Goal: Task Accomplishment & Management: Use online tool/utility

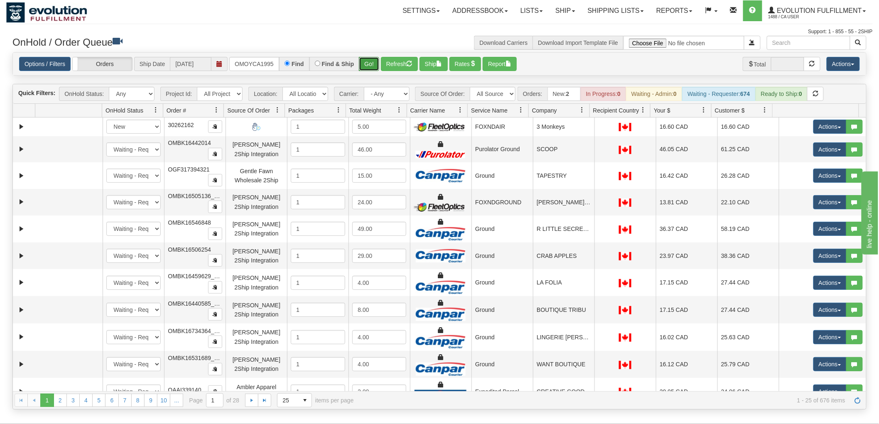
click at [370, 57] on button "Go!" at bounding box center [369, 64] width 20 height 14
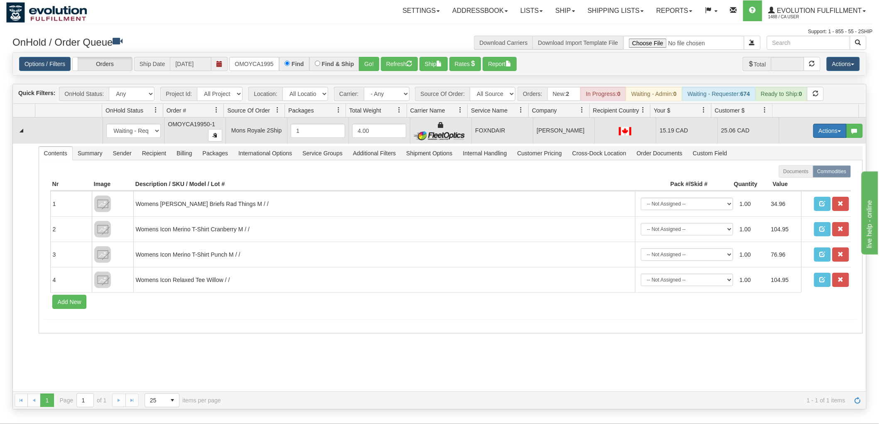
click at [814, 127] on button "Actions" at bounding box center [830, 131] width 33 height 14
click at [796, 175] on link "Ship" at bounding box center [813, 179] width 66 height 11
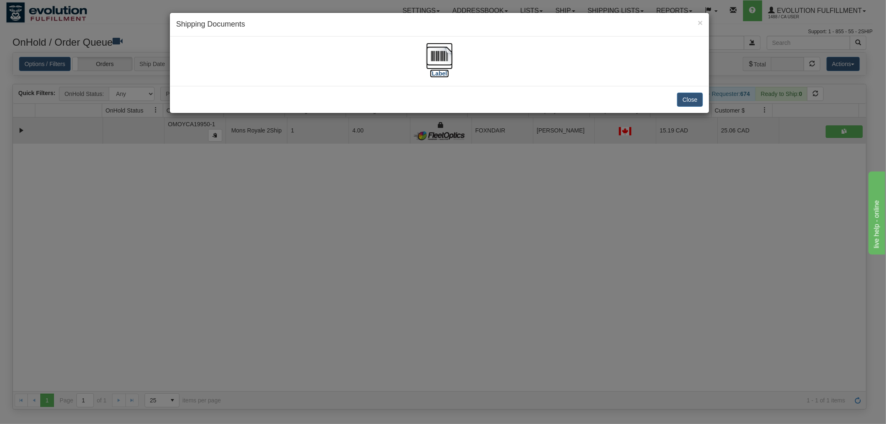
click at [443, 60] on img at bounding box center [439, 56] width 27 height 27
click at [548, 254] on div "× Shipping Documents [Label] Close" at bounding box center [443, 212] width 886 height 424
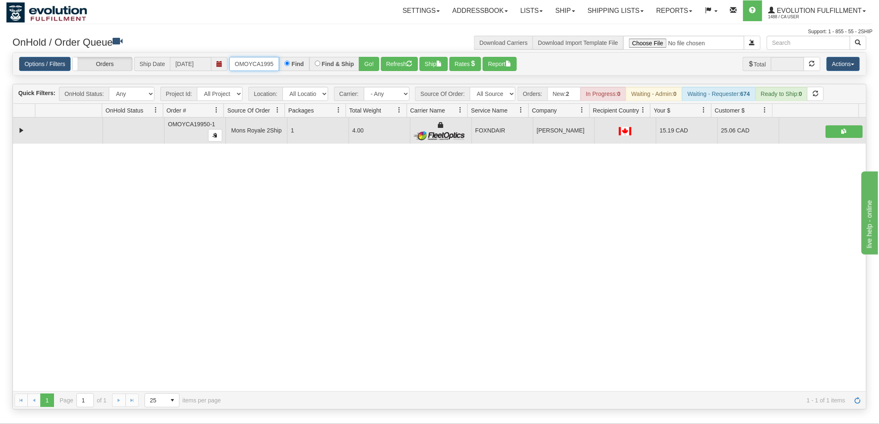
click at [245, 59] on input "OMOYCA19950-1" at bounding box center [254, 64] width 50 height 14
click at [363, 59] on button "Go!" at bounding box center [369, 64] width 20 height 14
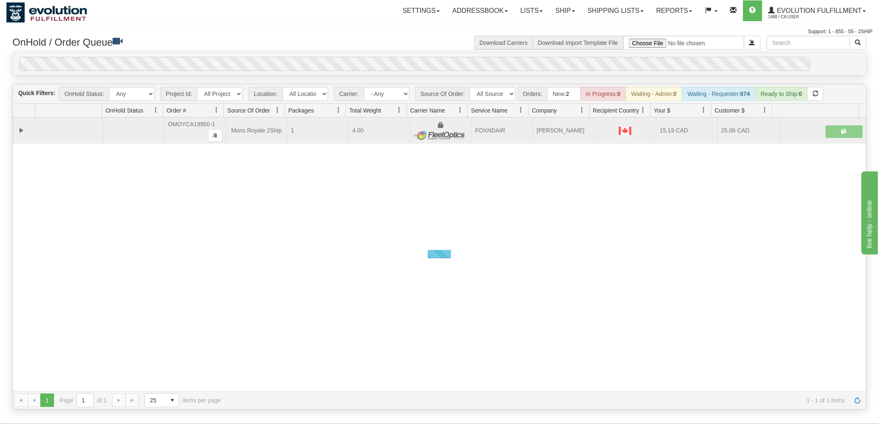
click at [366, 53] on div "Options / Filters Group Shipments Orders Ship Date [DATE] OGF3WC86519-1 Find Fi…" at bounding box center [440, 64] width 854 height 22
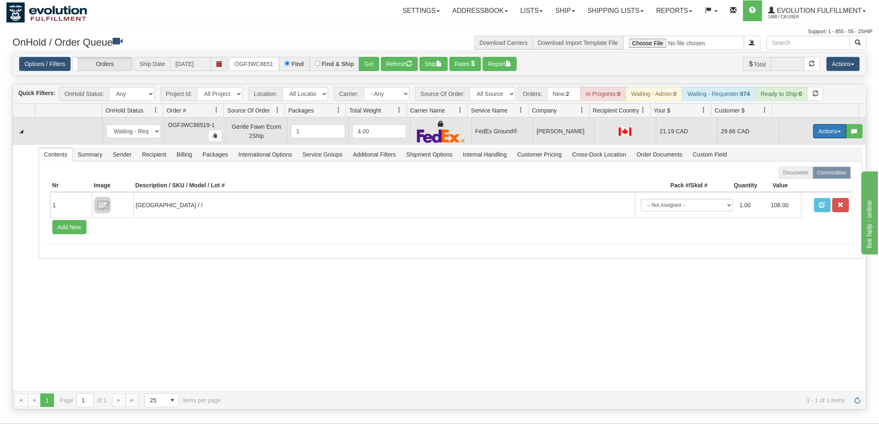
drag, startPoint x: 812, startPoint y: 132, endPoint x: 807, endPoint y: 145, distance: 14.1
click at [814, 132] on button "Actions" at bounding box center [830, 131] width 33 height 14
click at [791, 177] on span "Ship" at bounding box center [796, 179] width 17 height 7
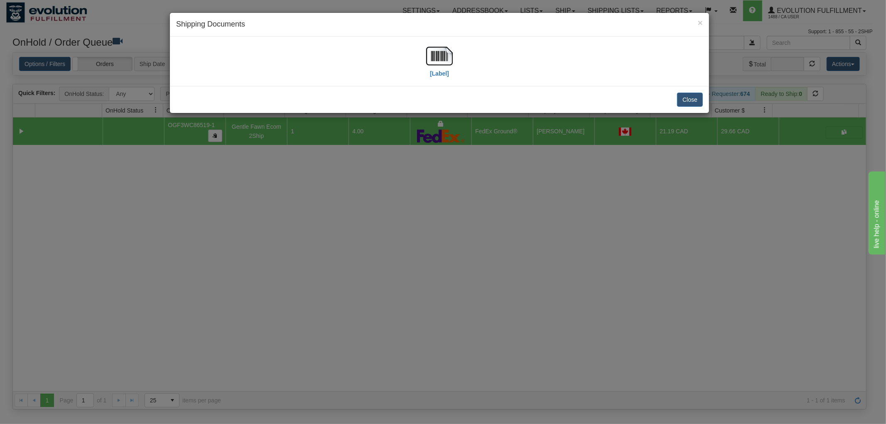
click at [453, 56] on div "[Label]" at bounding box center [439, 61] width 527 height 37
click at [439, 56] on img at bounding box center [439, 56] width 27 height 27
drag, startPoint x: 509, startPoint y: 136, endPoint x: 332, endPoint y: 91, distance: 182.9
click at [508, 135] on div "× Shipping Documents [Label] Close" at bounding box center [443, 212] width 886 height 424
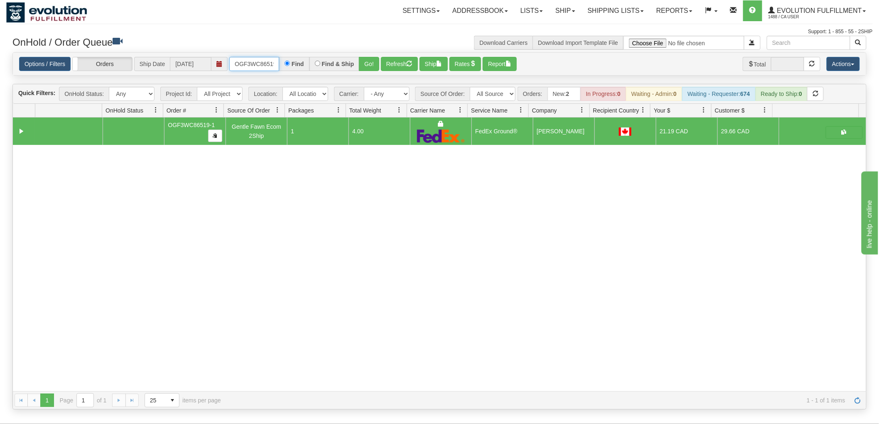
click at [266, 63] on input "OGF3WC86519-1" at bounding box center [254, 64] width 50 height 14
drag, startPoint x: 372, startPoint y: 57, endPoint x: 369, endPoint y: 51, distance: 6.9
click at [372, 57] on button "Go!" at bounding box center [369, 64] width 20 height 14
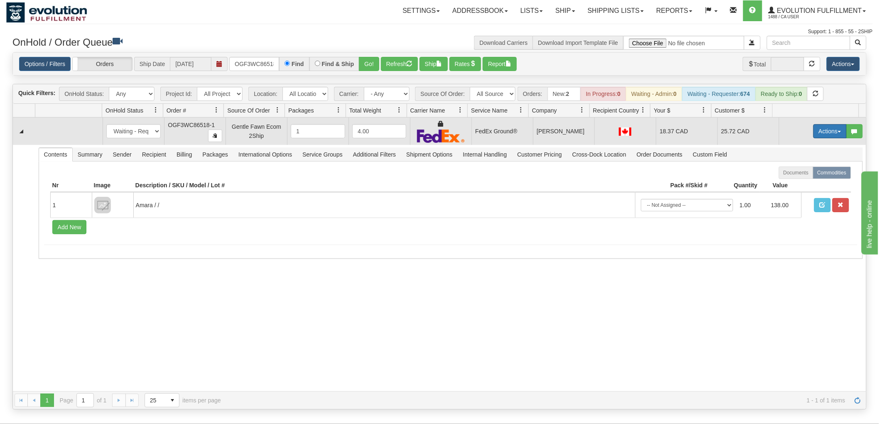
click at [814, 131] on button "Actions" at bounding box center [830, 131] width 33 height 14
click at [805, 177] on link "Ship" at bounding box center [813, 179] width 66 height 11
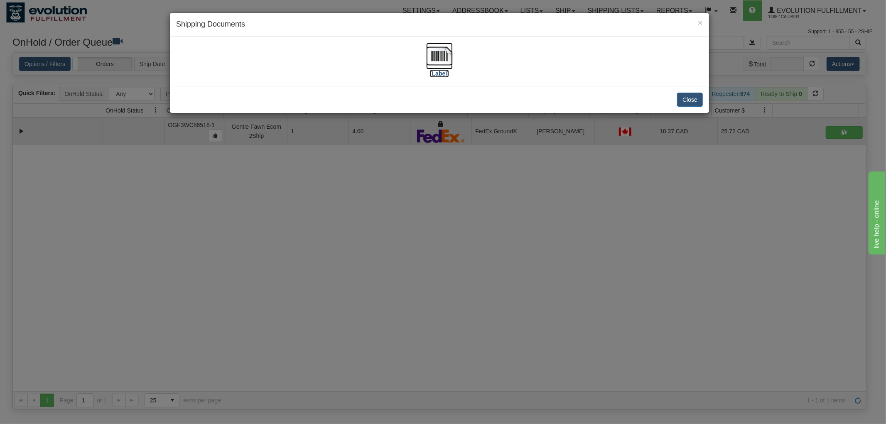
click at [441, 56] on img at bounding box center [439, 56] width 27 height 27
drag, startPoint x: 503, startPoint y: 219, endPoint x: 339, endPoint y: 111, distance: 196.2
click at [503, 213] on div "× Shipping Documents [Label] Close" at bounding box center [443, 212] width 886 height 424
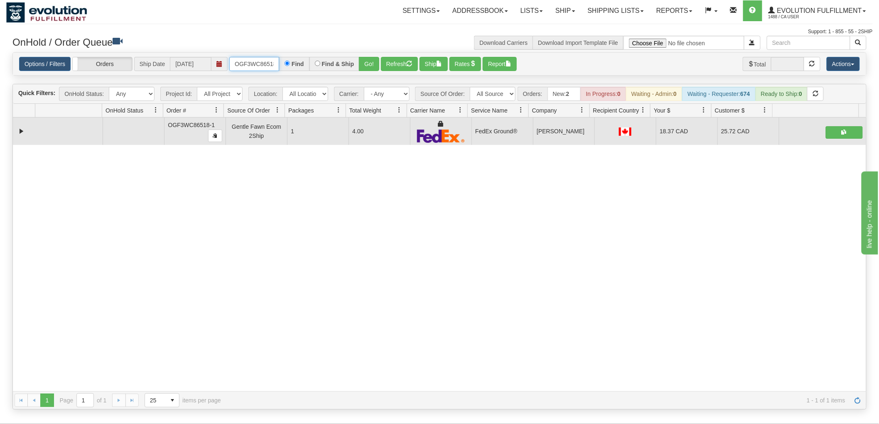
click at [275, 65] on input "OGF3WC86518-1" at bounding box center [254, 64] width 50 height 14
click at [366, 60] on button "Go!" at bounding box center [369, 64] width 20 height 14
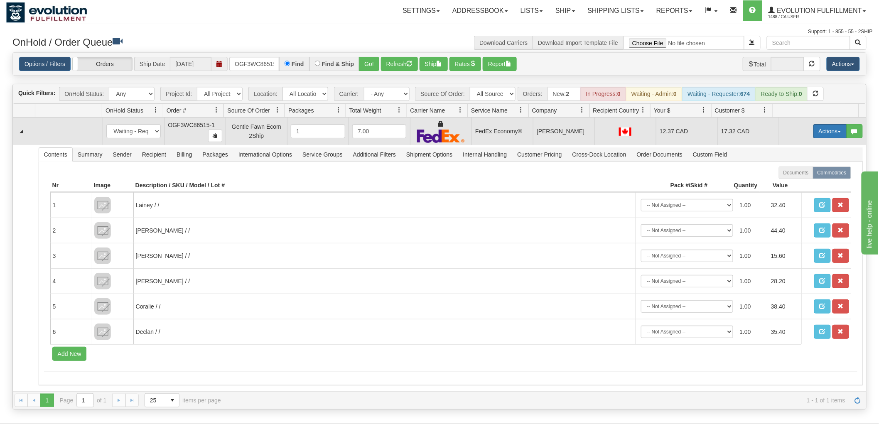
click at [816, 127] on button "Actions" at bounding box center [830, 131] width 33 height 14
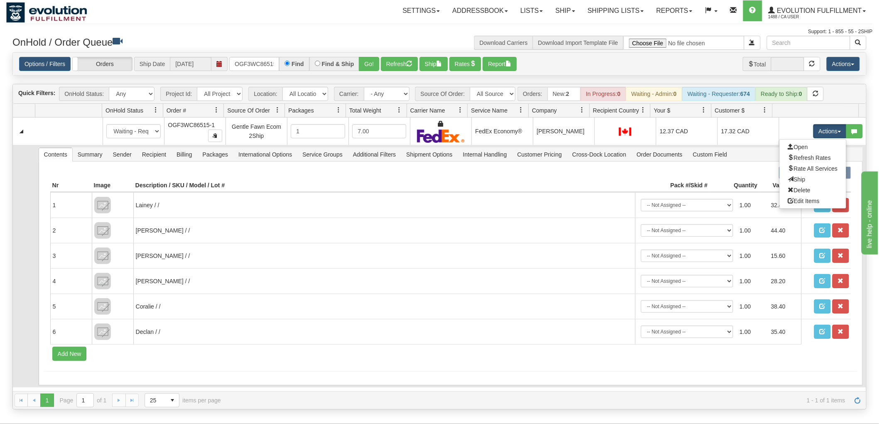
click at [801, 179] on link "Ship" at bounding box center [813, 179] width 66 height 11
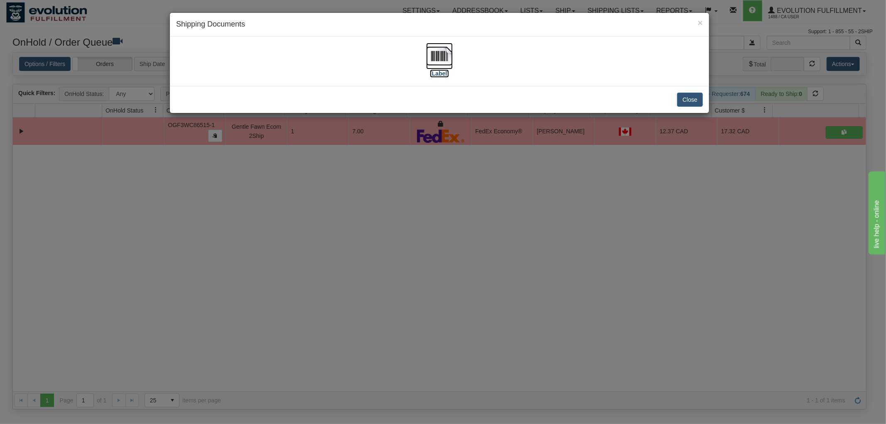
click at [445, 59] on img at bounding box center [439, 56] width 27 height 27
drag, startPoint x: 608, startPoint y: 220, endPoint x: 255, endPoint y: 116, distance: 368.0
click at [609, 218] on div "× Shipping Documents [Label] Close" at bounding box center [443, 212] width 886 height 424
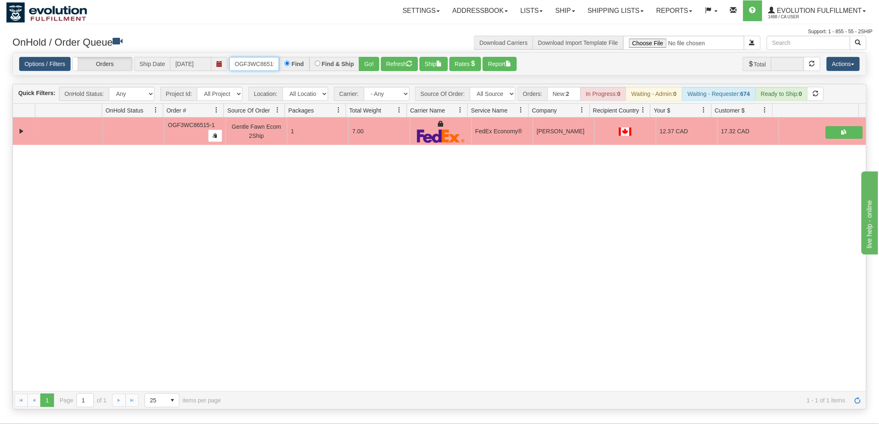
click at [267, 59] on input "OGF3WC86515-1" at bounding box center [254, 64] width 50 height 14
type input "OMOYCA19956-1"
click at [369, 63] on button "Go!" at bounding box center [369, 64] width 20 height 14
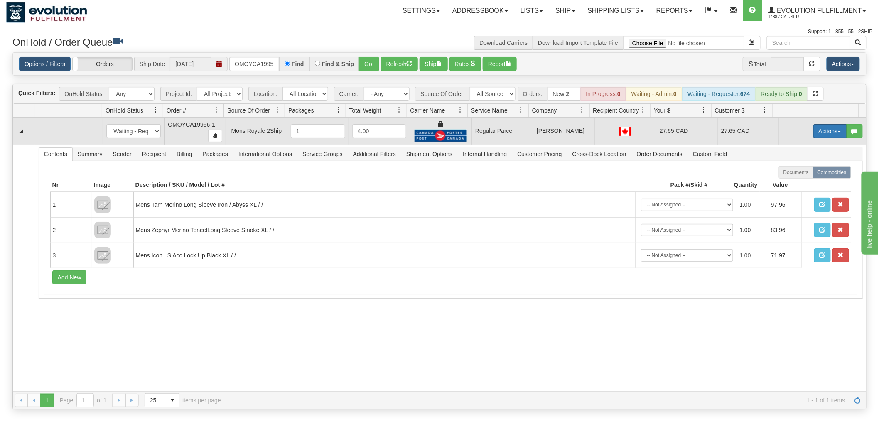
click at [814, 133] on button "Actions" at bounding box center [830, 131] width 33 height 14
click at [803, 167] on span "Rate All Services" at bounding box center [813, 168] width 50 height 7
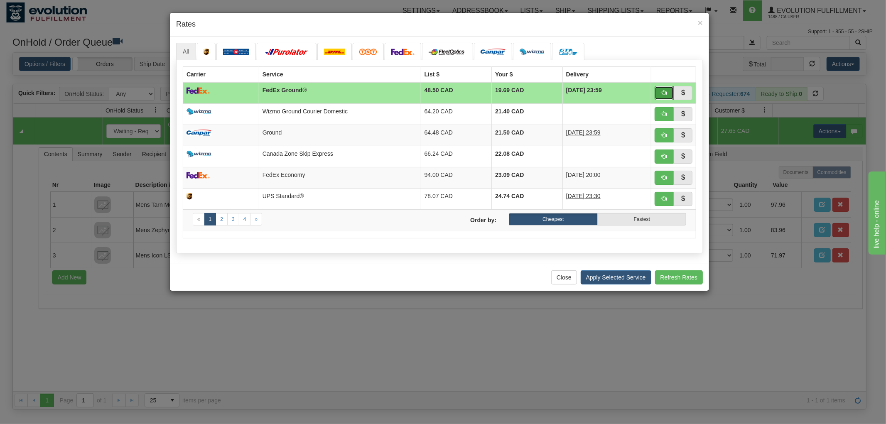
click at [667, 90] on span "button" at bounding box center [665, 93] width 6 height 6
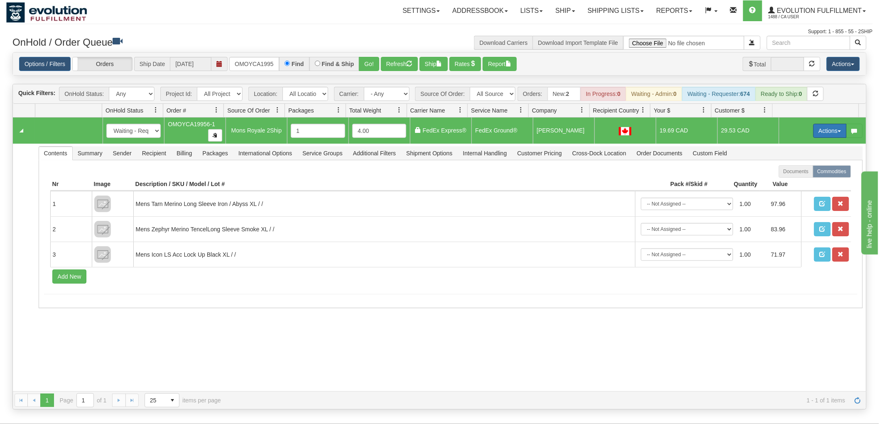
click at [816, 129] on button "Actions" at bounding box center [830, 131] width 33 height 14
click at [807, 181] on link "Ship" at bounding box center [813, 179] width 66 height 11
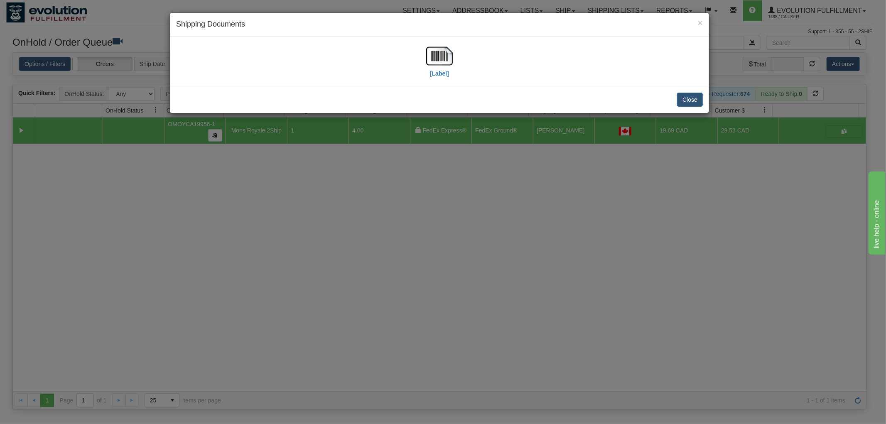
drag, startPoint x: 463, startPoint y: 52, endPoint x: 434, endPoint y: 56, distance: 29.0
click at [457, 55] on div "[Label]" at bounding box center [439, 61] width 527 height 37
click at [434, 56] on img at bounding box center [439, 56] width 27 height 27
click at [581, 208] on div "× Shipping Documents [Label] Close" at bounding box center [443, 212] width 886 height 424
